Goal: Task Accomplishment & Management: Manage account settings

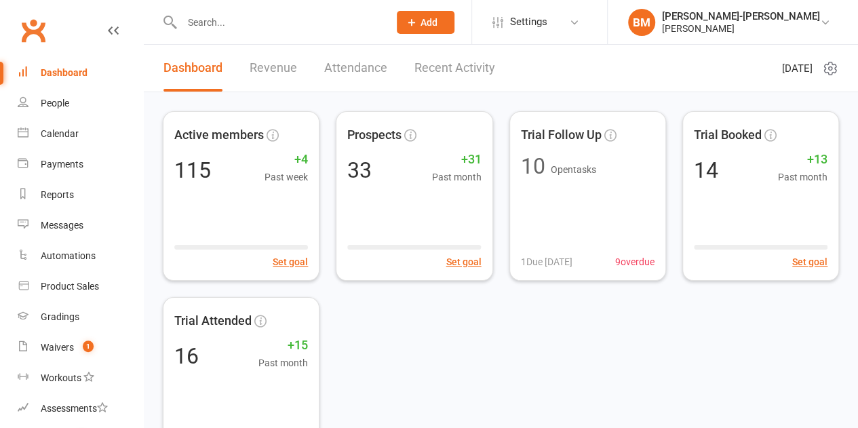
click at [319, 20] on input "text" at bounding box center [278, 22] width 201 height 19
type input "c"
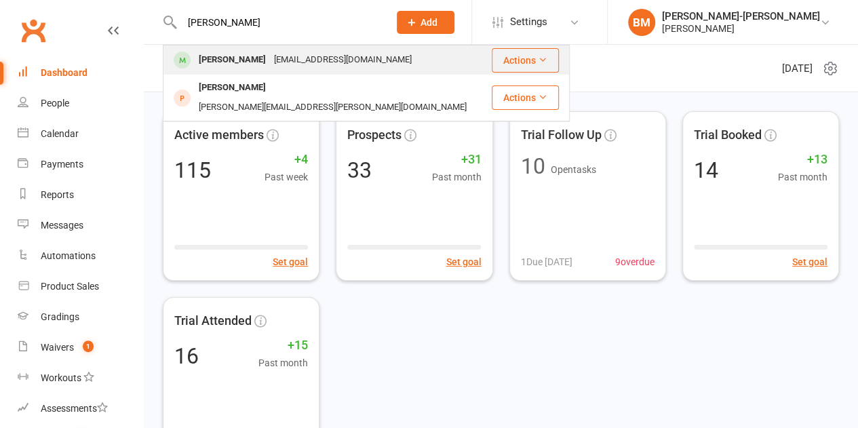
type input "[PERSON_NAME]"
click at [238, 60] on div "[PERSON_NAME]" at bounding box center [232, 60] width 75 height 20
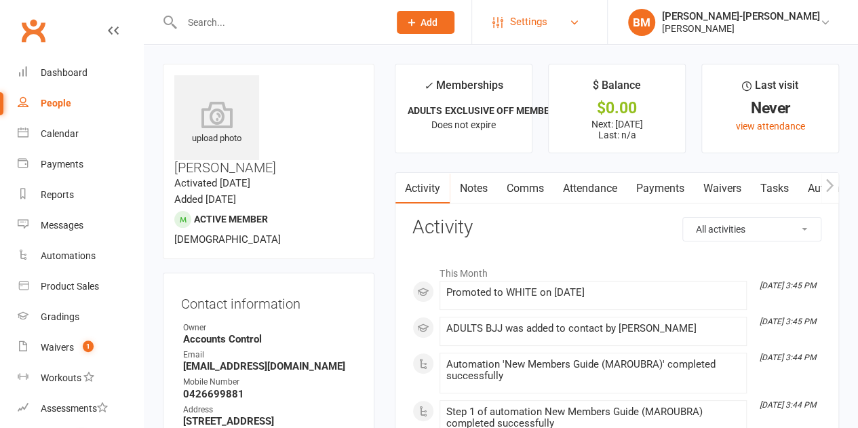
click at [587, 24] on link "Settings" at bounding box center [539, 22] width 94 height 31
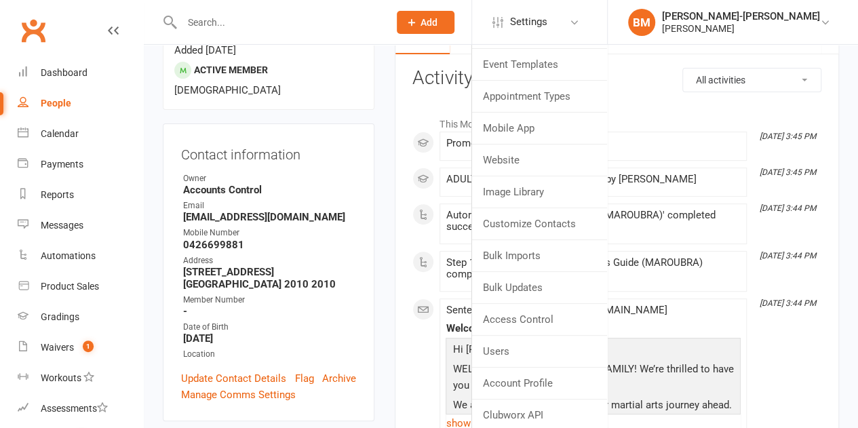
scroll to position [68, 0]
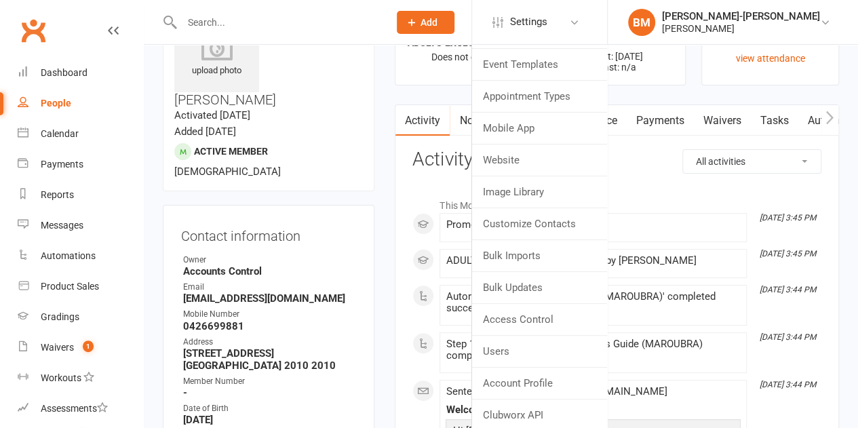
click at [452, 83] on li "✓ Memberships ADULTS EXCLUSIVE OFF MEMBERSHIP Does not expire" at bounding box center [464, 41] width 138 height 90
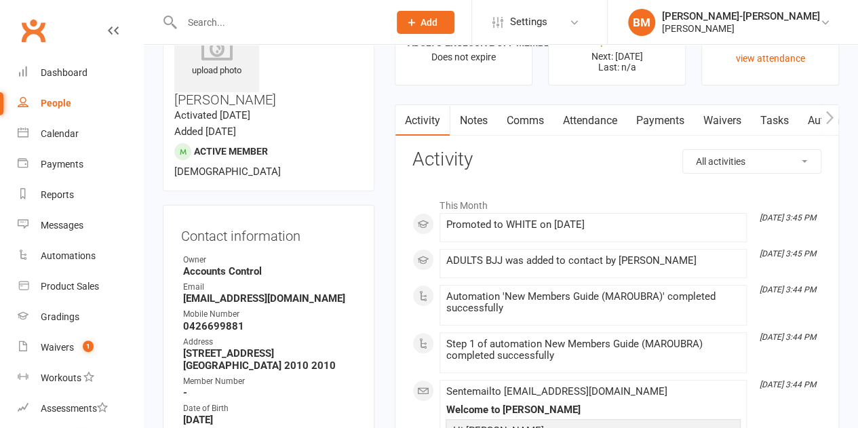
click at [658, 111] on link "Payments" at bounding box center [659, 120] width 67 height 31
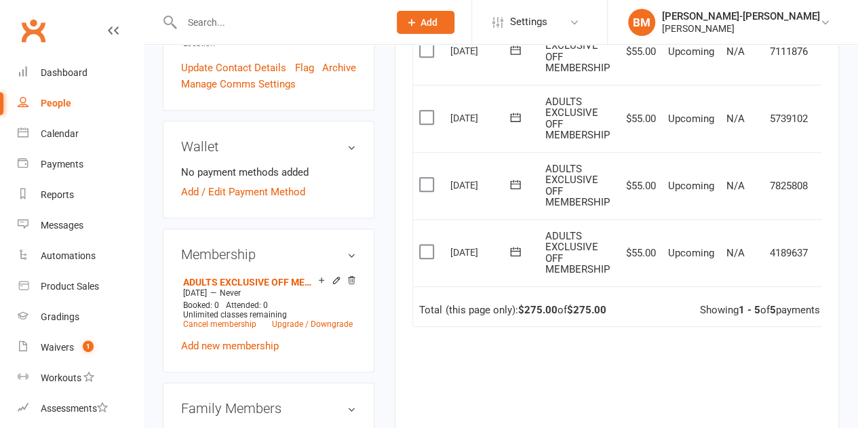
scroll to position [475, 0]
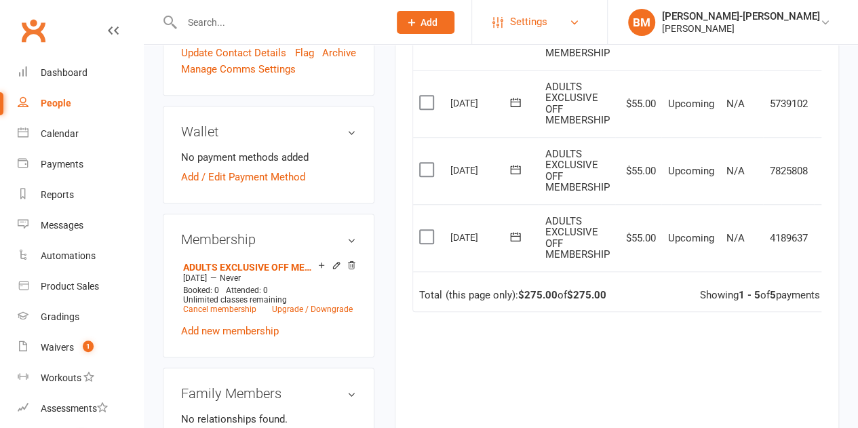
click at [547, 22] on span "Settings" at bounding box center [528, 22] width 37 height 31
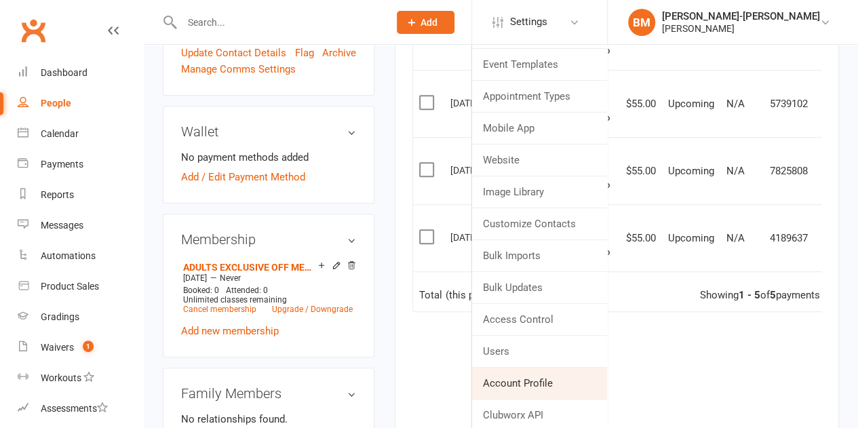
click at [544, 385] on link "Account Profile" at bounding box center [539, 383] width 135 height 31
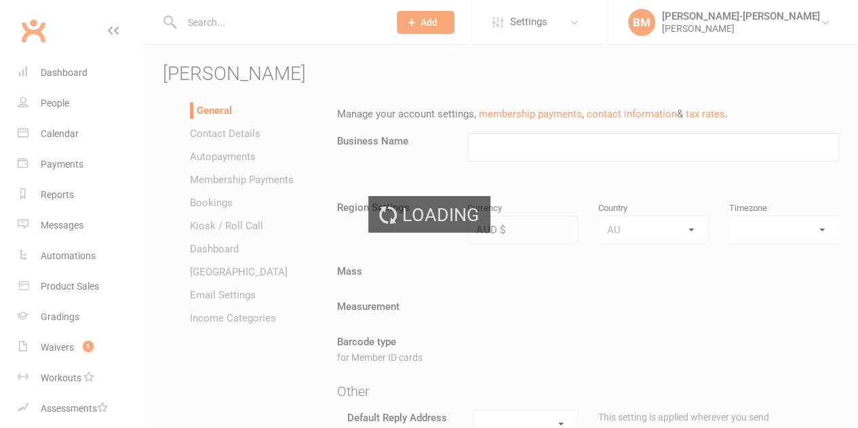
type input "[PERSON_NAME]"
select select "[GEOGRAPHIC_DATA]/[GEOGRAPHIC_DATA]"
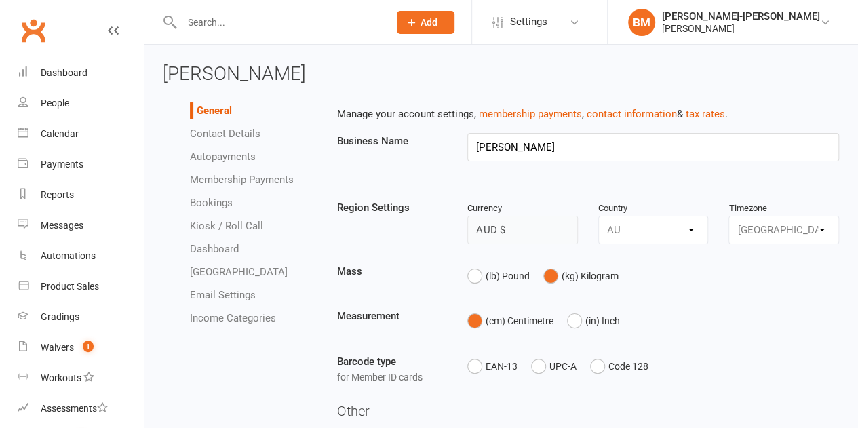
click at [240, 154] on link "Autopayments" at bounding box center [223, 157] width 66 height 12
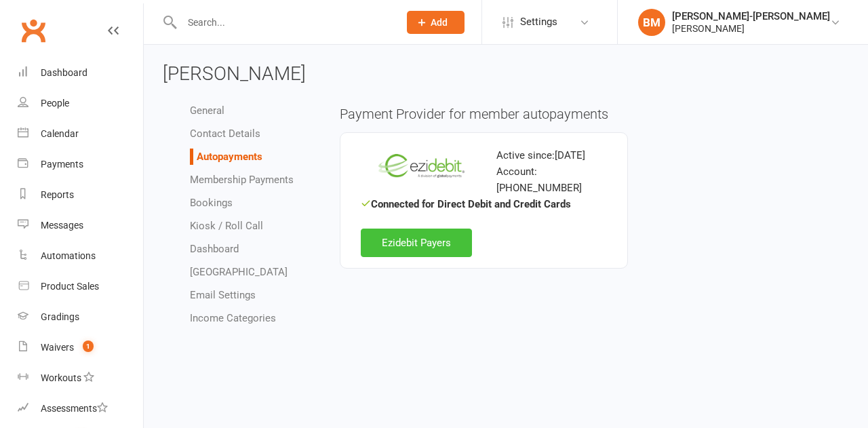
click at [450, 232] on link "Ezidebit Payers" at bounding box center [416, 243] width 111 height 28
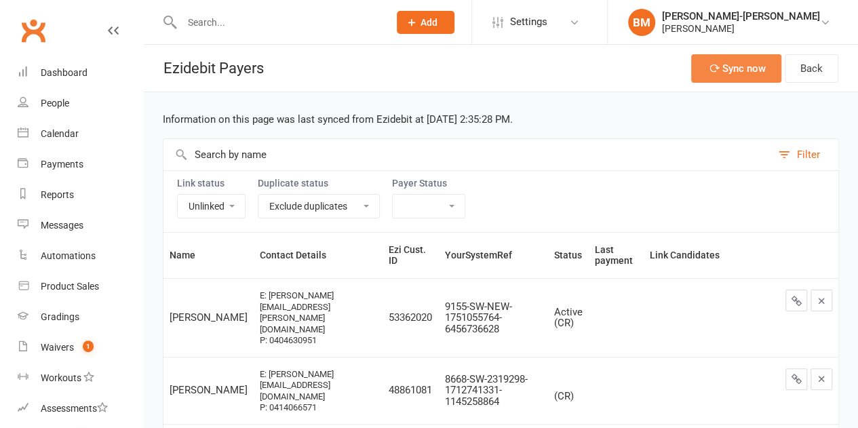
click at [749, 67] on button "Sync now" at bounding box center [736, 68] width 90 height 28
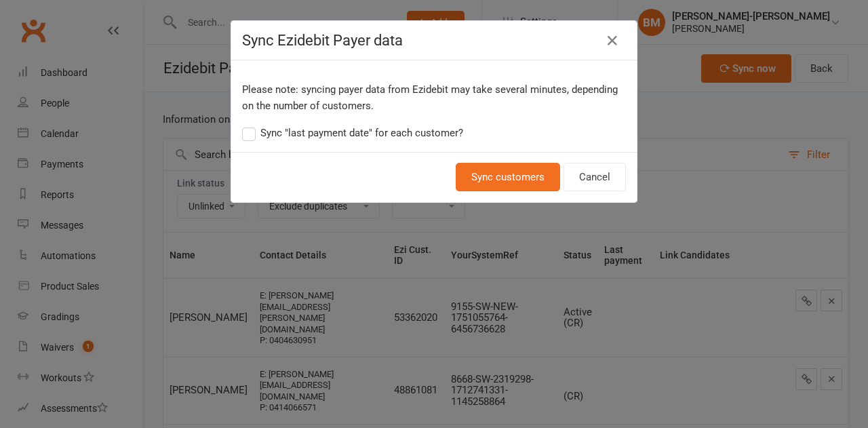
drag, startPoint x: 271, startPoint y: 136, endPoint x: 277, endPoint y: 134, distance: 6.9
click at [270, 136] on span "Sync "last payment date" for each customer?" at bounding box center [361, 132] width 203 height 14
click at [270, 125] on input "Sync "last payment date" for each customer?" at bounding box center [352, 125] width 221 height 0
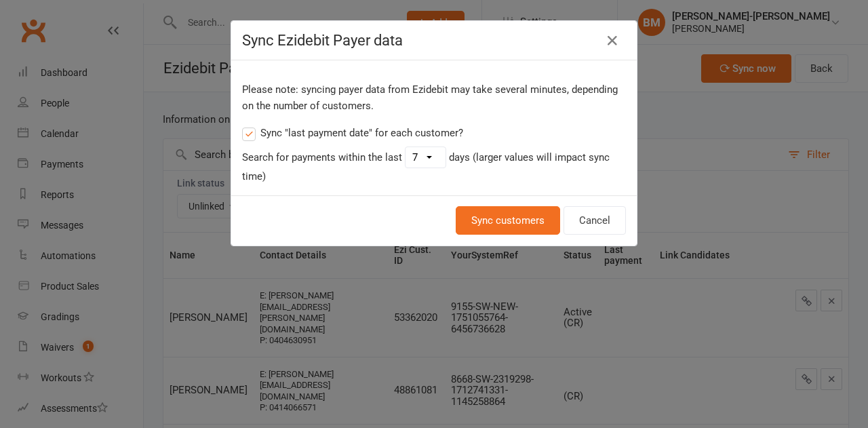
click at [418, 157] on select "1 2 3 4 5 6 7 8 9 10 11 12 13 14 15 16 17 18 19 20 21 22 23 24 25 26 27 28 29 30" at bounding box center [426, 157] width 40 height 20
click at [423, 159] on select "1 2 3 4 5 6 7 8 9 10 11 12 13 14 15 16 17 18 19 20 21 22 23 24 25 26 27 28 29 30" at bounding box center [426, 157] width 40 height 20
click at [413, 161] on select "1 2 3 4 5 6 7 8 9 10 11 12 13 14 15 16 17 18 19 20 21 22 23 24 25 26 27 28 29 30" at bounding box center [426, 157] width 40 height 20
select select "30"
click at [406, 147] on select "1 2 3 4 5 6 7 8 9 10 11 12 13 14 15 16 17 18 19 20 21 22 23 24 25 26 27 28 29 30" at bounding box center [426, 157] width 40 height 20
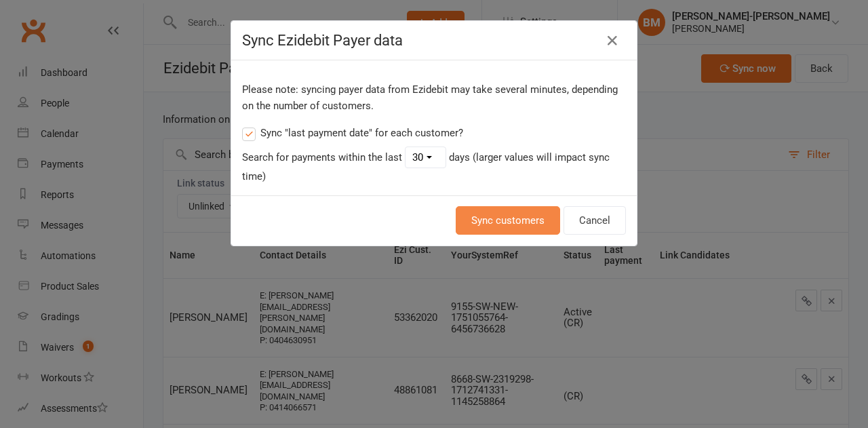
click at [488, 224] on button "Sync customers" at bounding box center [508, 220] width 104 height 28
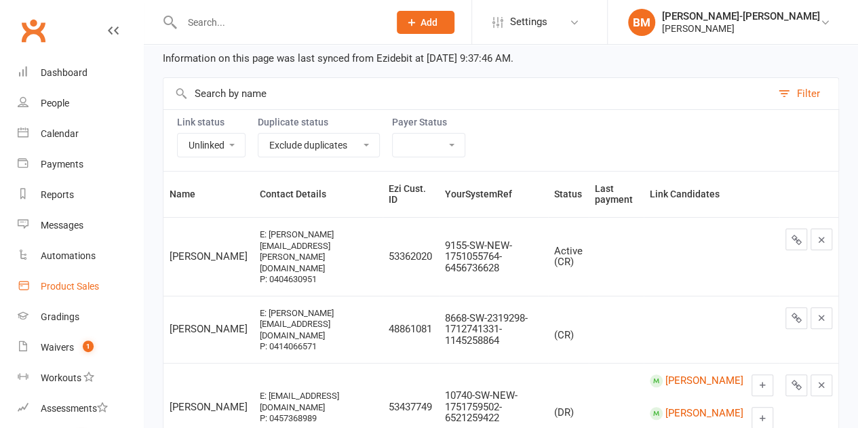
scroll to position [68, 0]
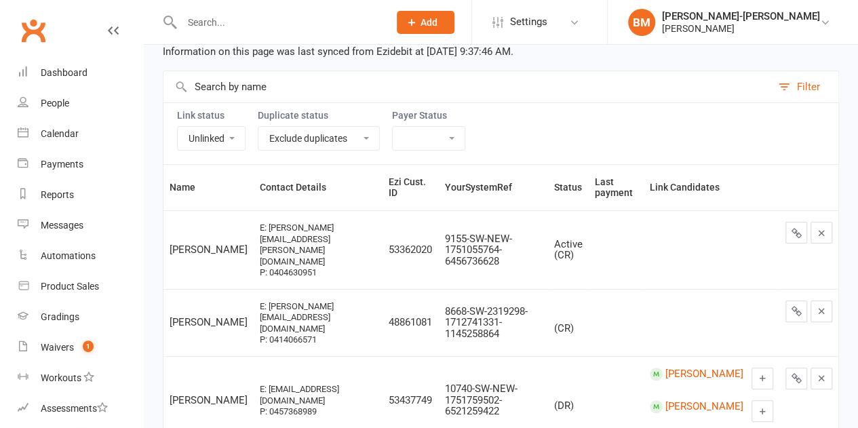
click at [823, 51] on div "Information on this page was last synced from Ezidebit at [DATE] 9:37:46 AM." at bounding box center [501, 51] width 676 height 16
click at [300, 86] on input "text" at bounding box center [467, 86] width 608 height 31
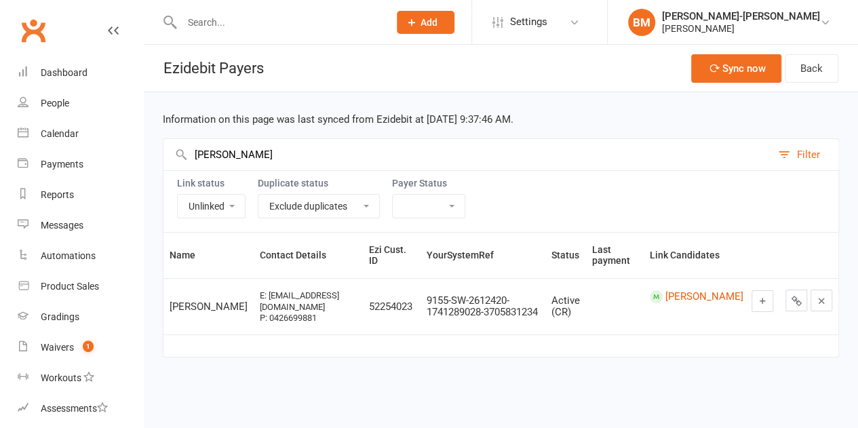
scroll to position [0, 0]
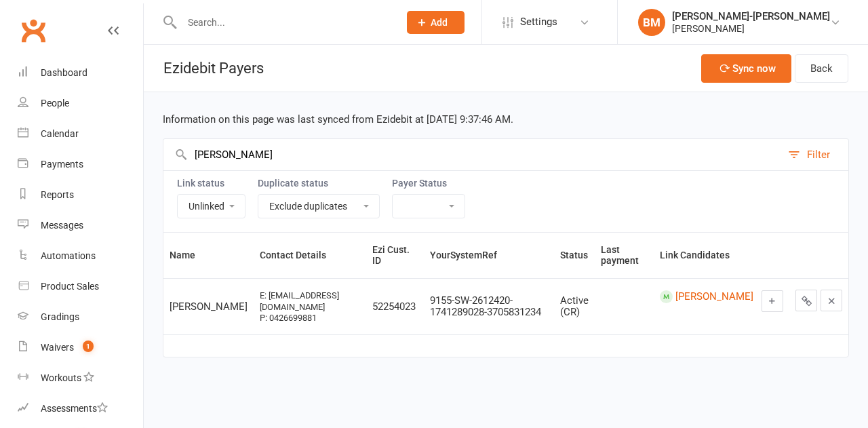
type input "[PERSON_NAME]"
click at [779, 299] on button at bounding box center [773, 301] width 22 height 22
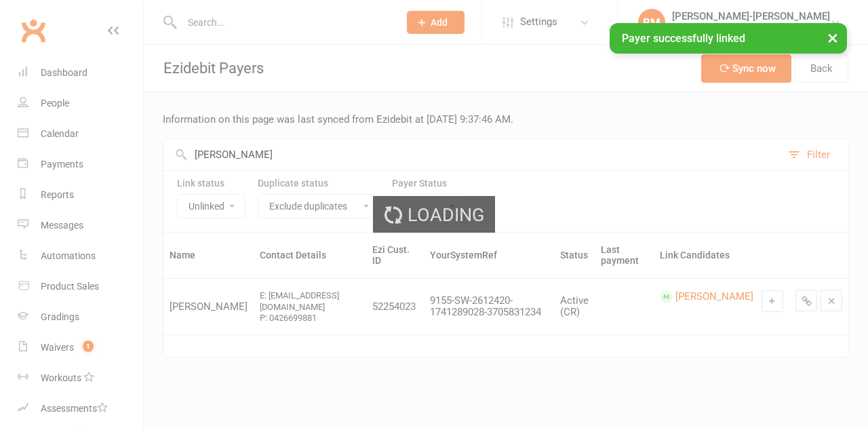
click at [268, 21] on input "text" at bounding box center [284, 22] width 212 height 19
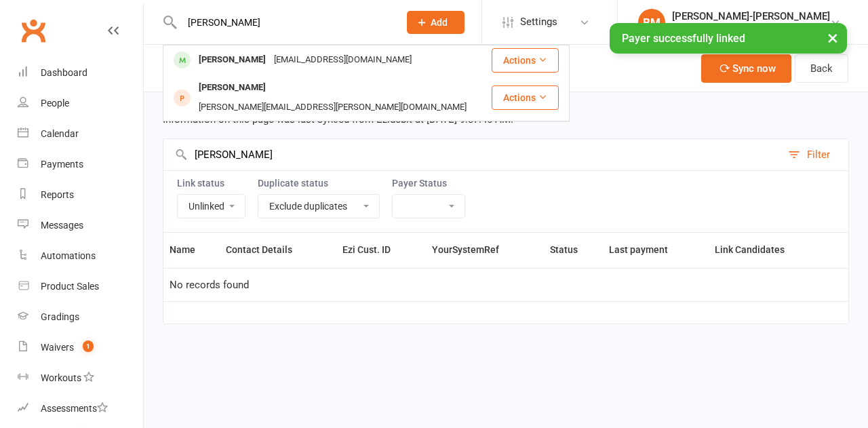
type input "[PERSON_NAME]"
click at [260, 23] on div "× Payer successfully linked" at bounding box center [425, 23] width 850 height 0
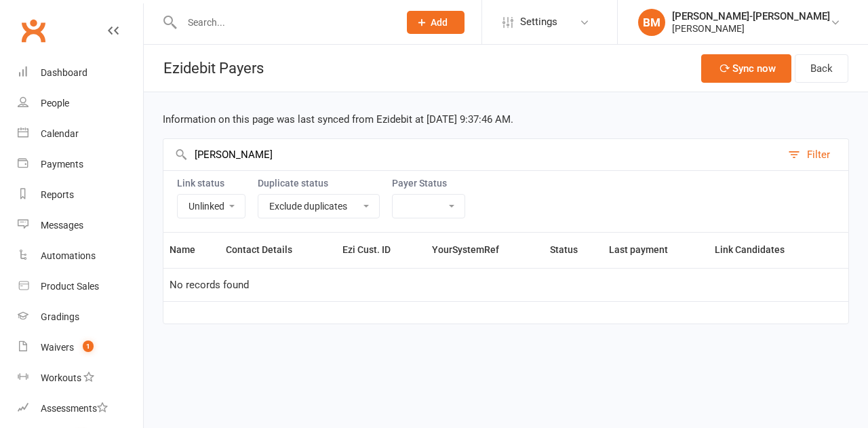
click at [231, 26] on input "text" at bounding box center [284, 22] width 212 height 19
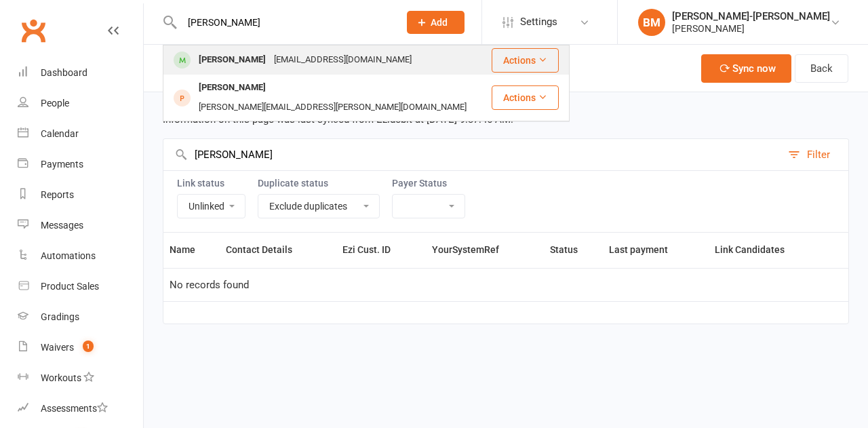
type input "[PERSON_NAME]"
click at [203, 56] on div "[PERSON_NAME]" at bounding box center [232, 60] width 75 height 20
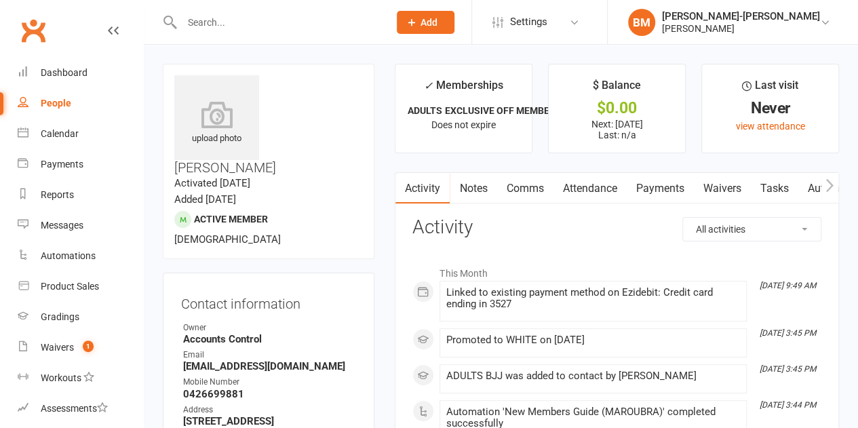
click at [639, 178] on link "Payments" at bounding box center [659, 188] width 67 height 31
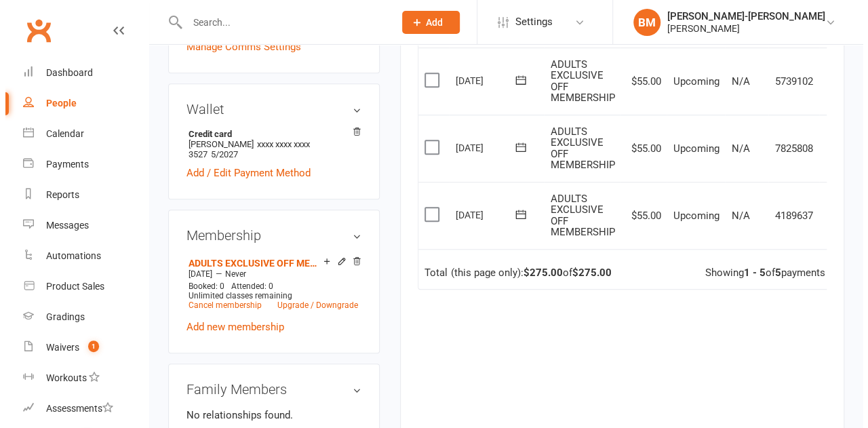
scroll to position [0, 22]
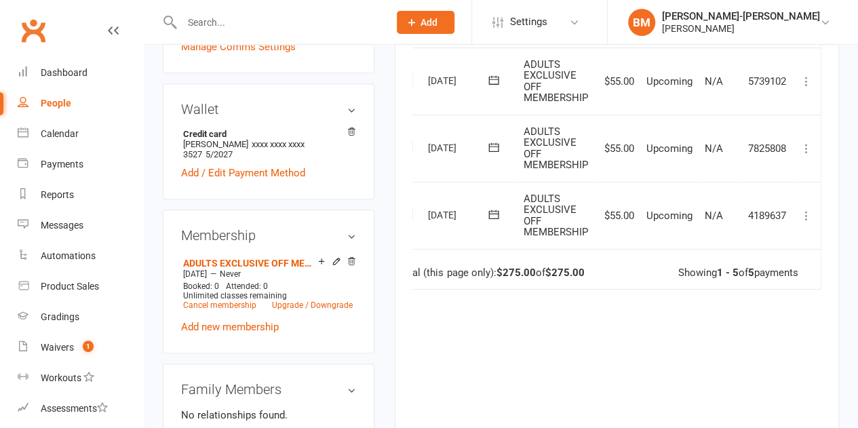
click at [806, 212] on icon at bounding box center [807, 216] width 14 height 14
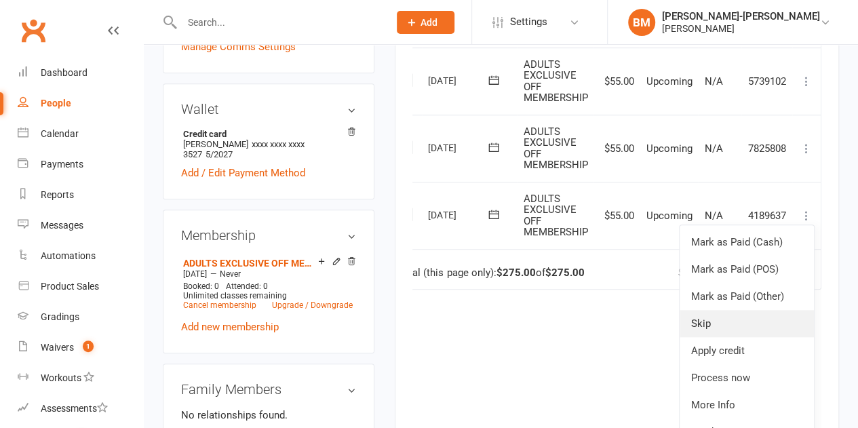
click at [714, 317] on link "Skip" at bounding box center [747, 323] width 134 height 27
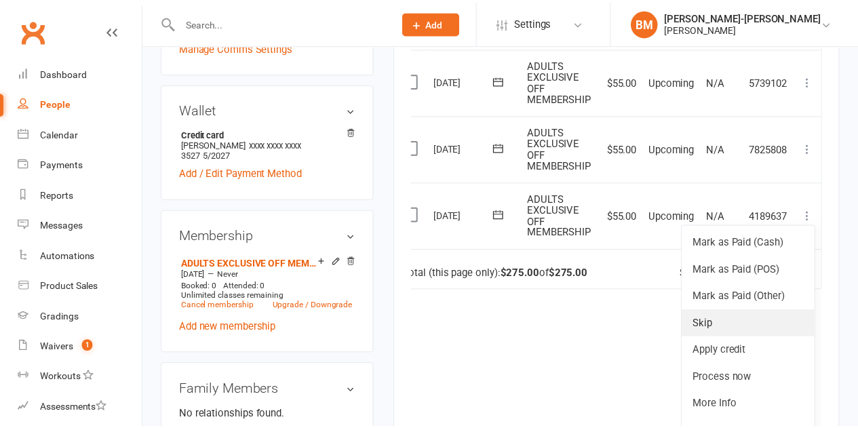
scroll to position [0, 15]
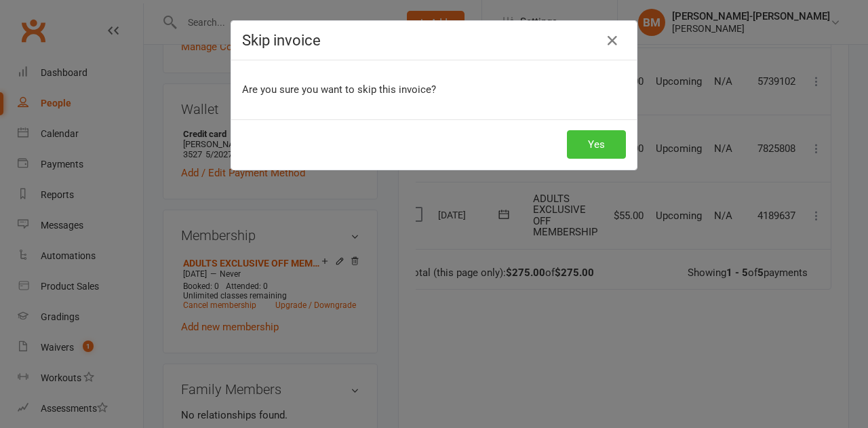
click at [582, 142] on button "Yes" at bounding box center [596, 144] width 59 height 28
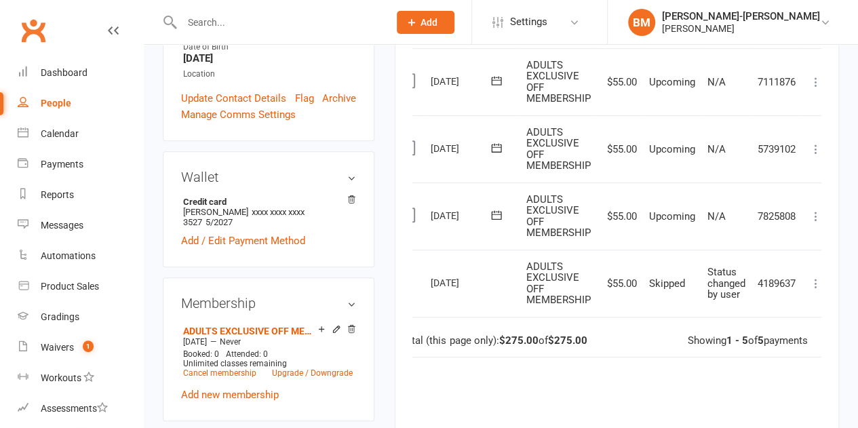
scroll to position [0, 30]
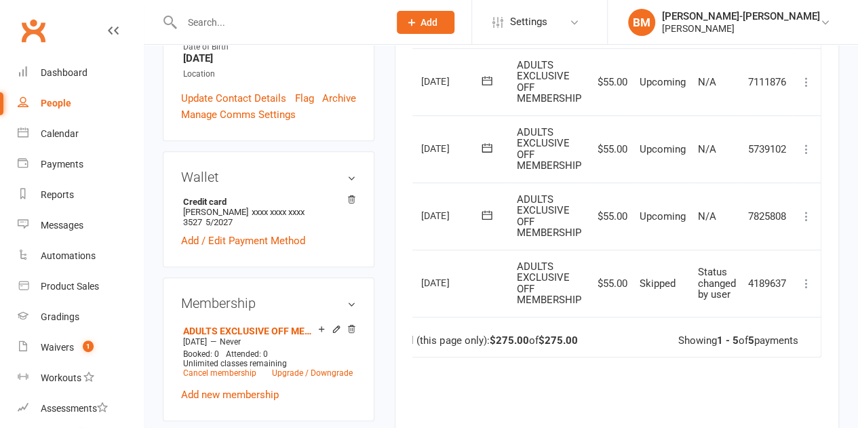
click at [802, 280] on icon at bounding box center [807, 284] width 14 height 14
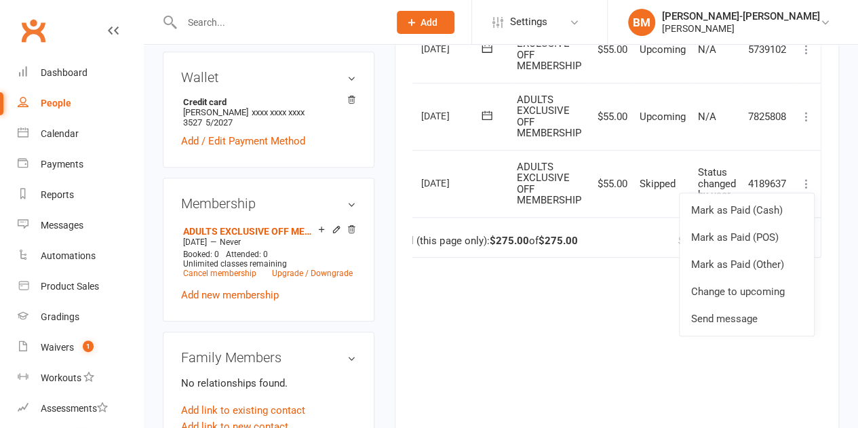
scroll to position [543, 0]
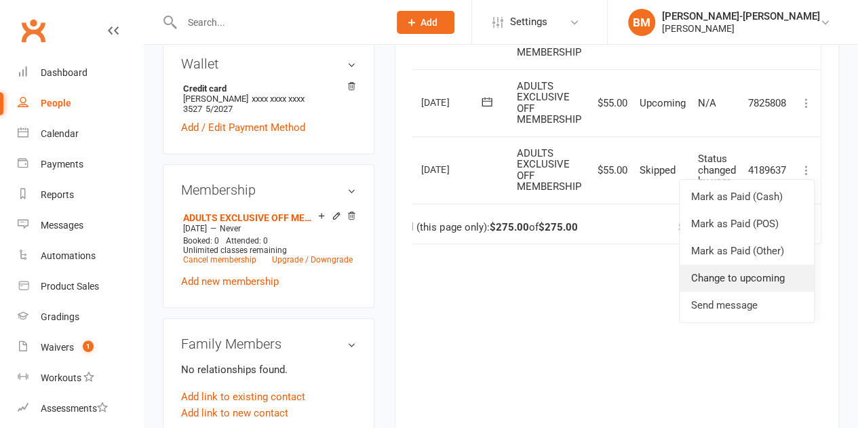
drag, startPoint x: 713, startPoint y: 279, endPoint x: 496, endPoint y: 48, distance: 317.1
click at [713, 279] on link "Change to upcoming" at bounding box center [747, 277] width 134 height 27
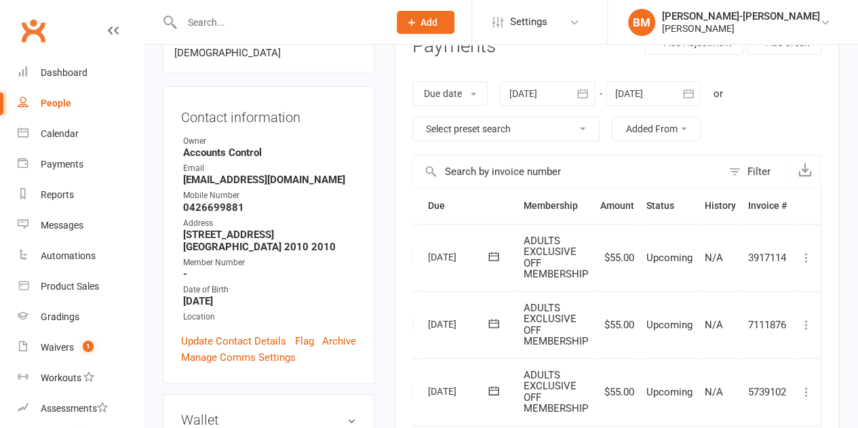
scroll to position [180, 0]
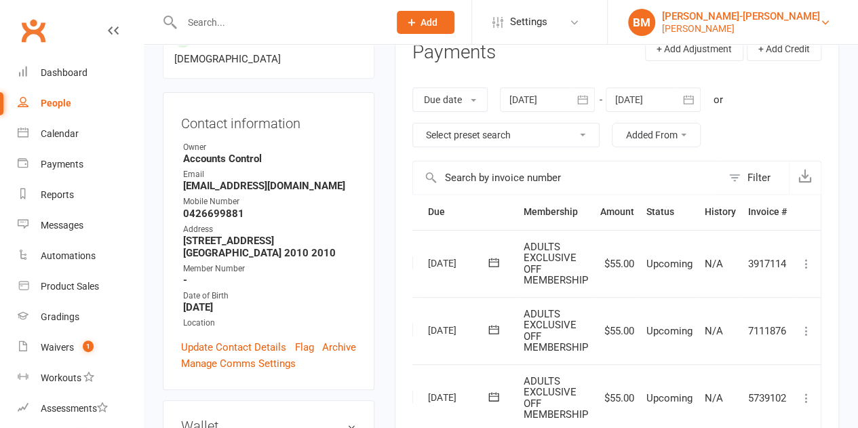
click at [728, 16] on div "[PERSON_NAME]-[PERSON_NAME]" at bounding box center [741, 16] width 158 height 12
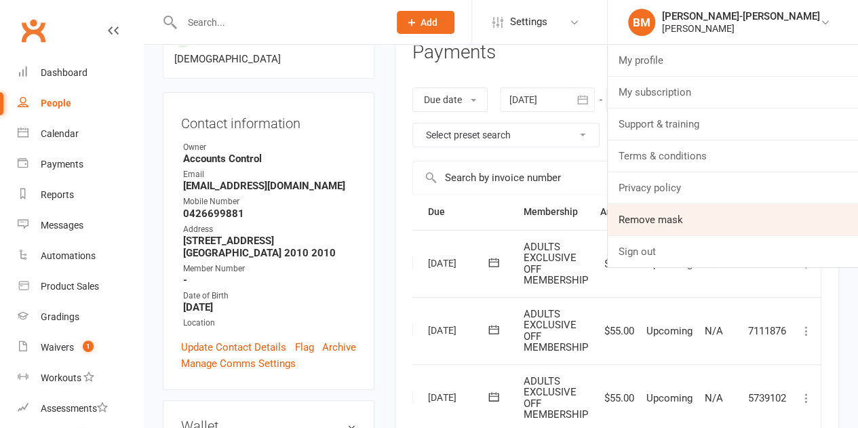
click at [710, 206] on link "Remove mask" at bounding box center [733, 219] width 250 height 31
